Goal: Understand process/instructions: Learn about a topic

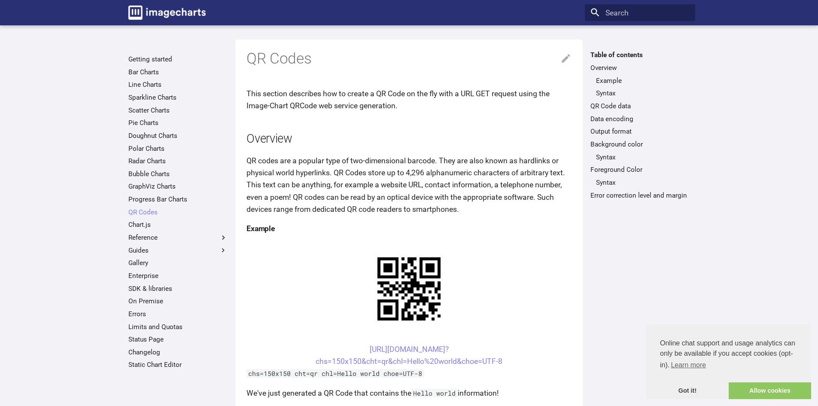
drag, startPoint x: 351, startPoint y: 267, endPoint x: 504, endPoint y: 277, distance: 152.8
click at [504, 343] on center "[URL][DOMAIN_NAME]? chs=150x150&cht=qr&chl=Hello%20world&choe=UTF-8" at bounding box center [408, 355] width 325 height 24
copy link "[URL][DOMAIN_NAME]? chs=150x150&cht=qr&chl=Hello%20world&choe=UTF-8"
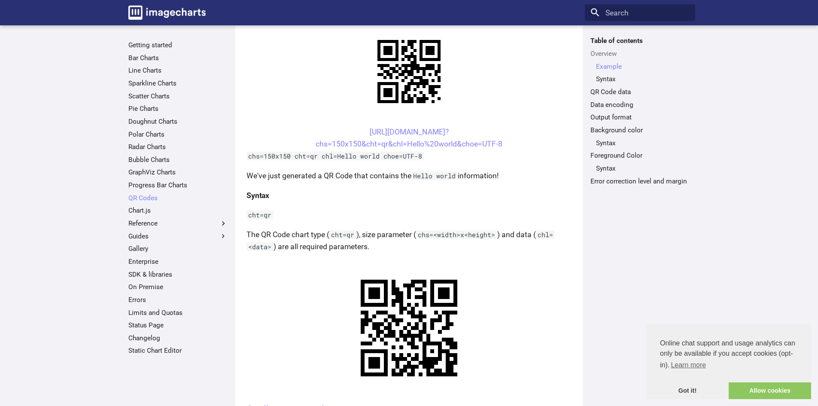
scroll to position [215, 0]
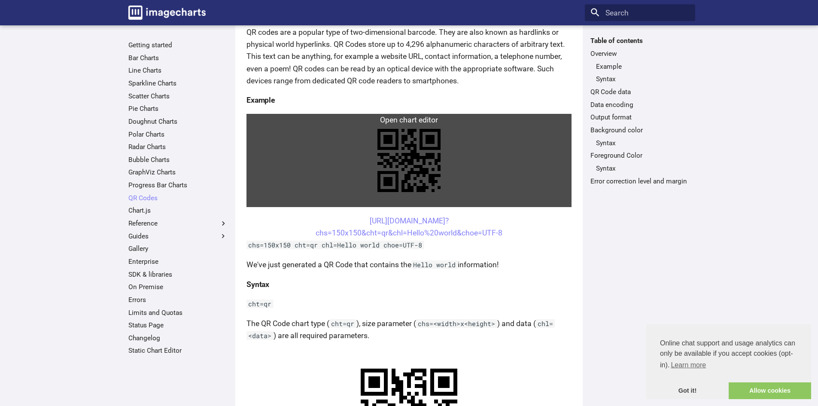
scroll to position [129, 0]
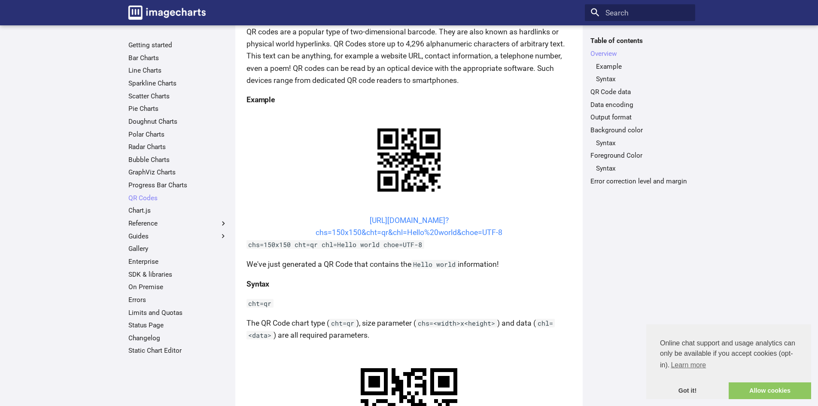
click at [431, 227] on center "[URL][DOMAIN_NAME]? chs=150x150&cht=qr&chl=Hello%20world&choe=UTF-8" at bounding box center [408, 226] width 325 height 24
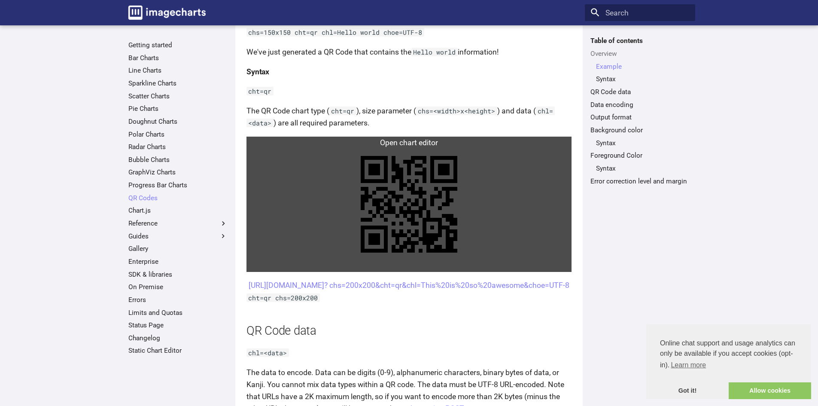
scroll to position [344, 0]
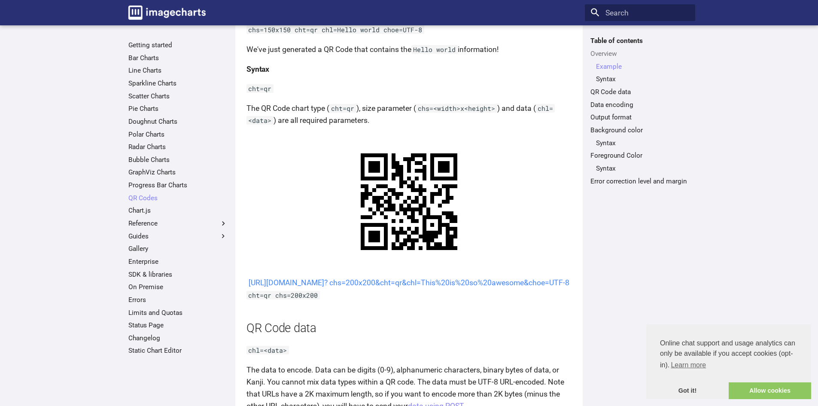
drag, startPoint x: 505, startPoint y: 294, endPoint x: 355, endPoint y: 284, distance: 150.7
click at [355, 284] on center "[URL][DOMAIN_NAME]? chs=200x200&cht=qr&chl=This%20is%20so%20awesome&choe=UTF-8" at bounding box center [408, 283] width 325 height 12
copy link "[URL][DOMAIN_NAME]? chs=200x200&cht=qr&chl=This%20is%20so%20awesome&choe=UTF-8"
